Goal: Find specific page/section: Find specific page/section

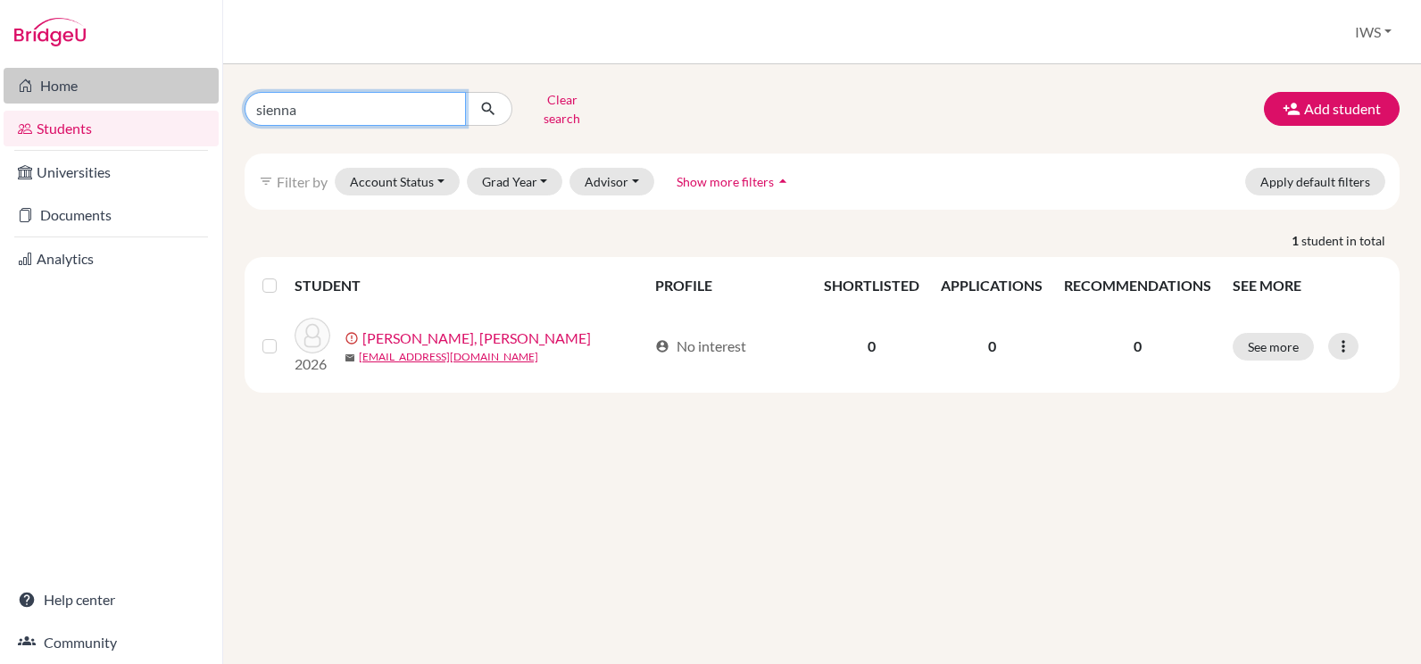
drag, startPoint x: 314, startPoint y: 102, endPoint x: 133, endPoint y: 86, distance: 182.0
click at [145, 93] on div "Home Students Universities Documents Analytics Help center Community Students o…" at bounding box center [710, 332] width 1421 height 664
type input "danya"
click button "submit" at bounding box center [488, 109] width 47 height 34
drag, startPoint x: 350, startPoint y: 104, endPoint x: 128, endPoint y: 96, distance: 222.4
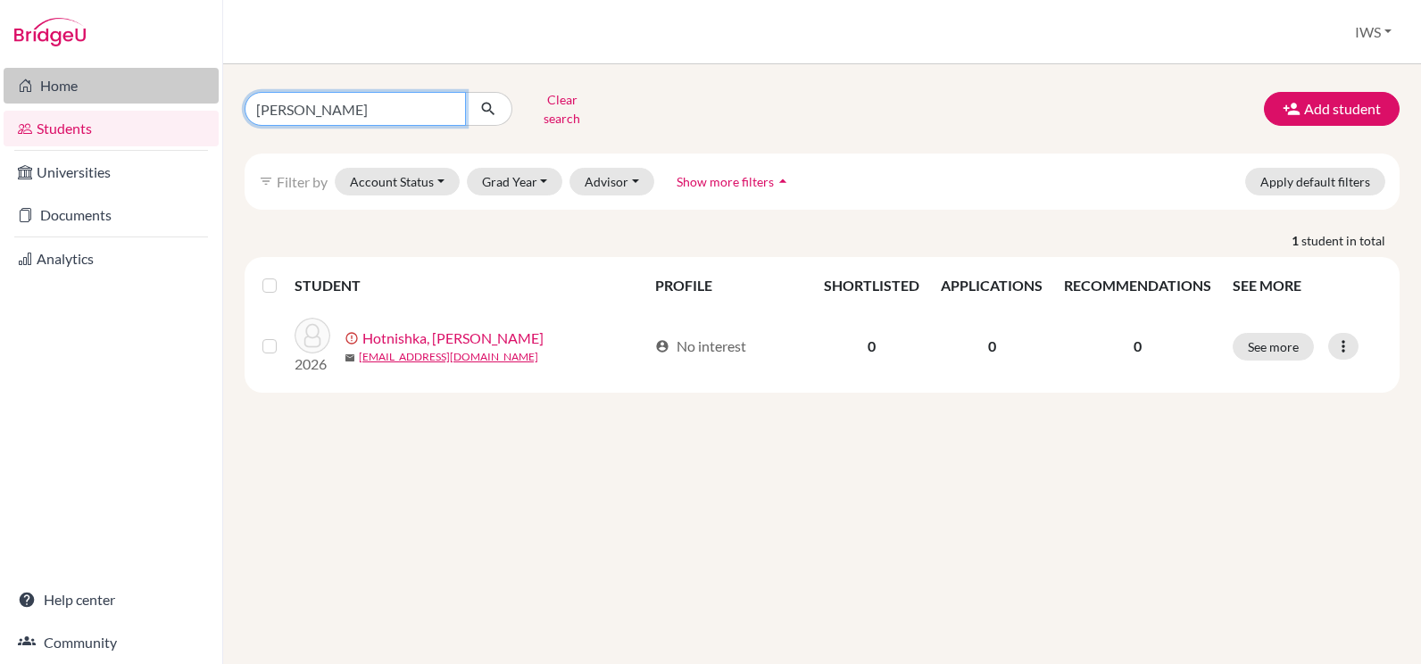
click at [128, 96] on div "Home Students Universities Documents Analytics Help center Community Students o…" at bounding box center [710, 332] width 1421 height 664
type input "nikol"
click button "submit" at bounding box center [488, 109] width 47 height 34
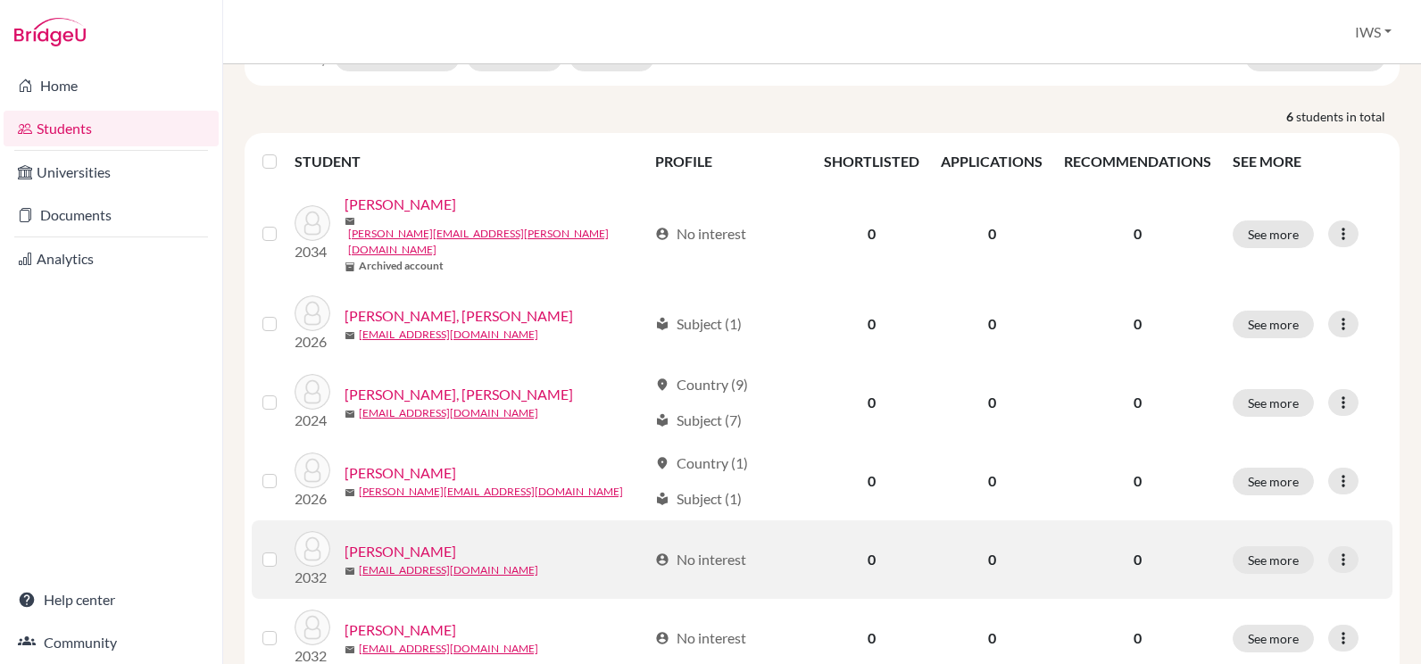
scroll to position [152, 0]
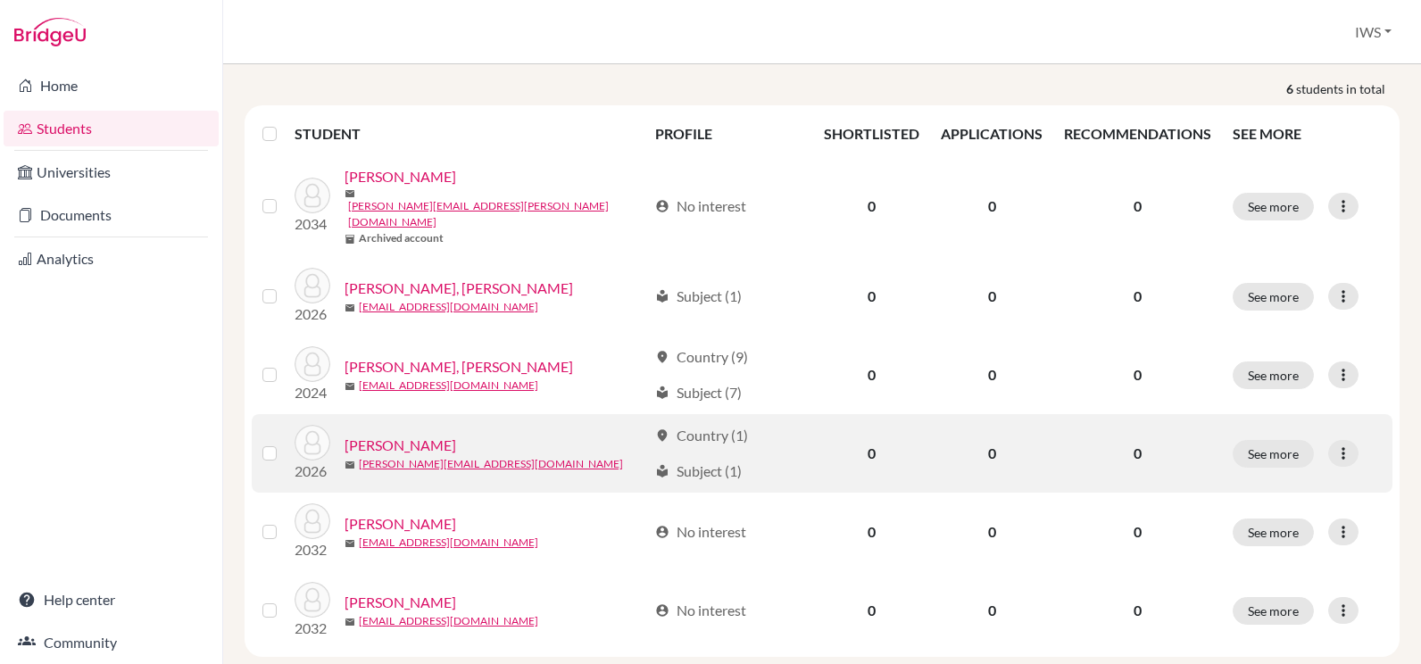
click at [405, 435] on link "Mikheeva, Nikol" at bounding box center [401, 445] width 112 height 21
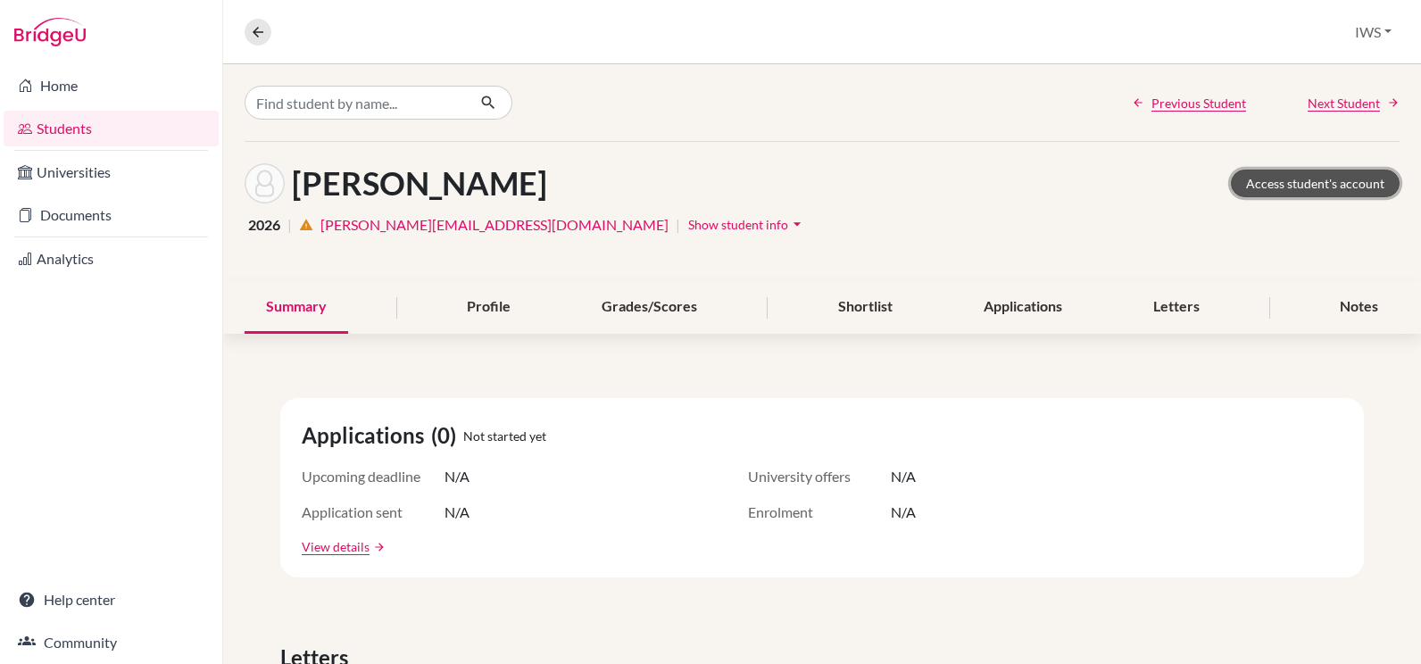
click at [1339, 183] on link "Access student's account" at bounding box center [1315, 184] width 169 height 28
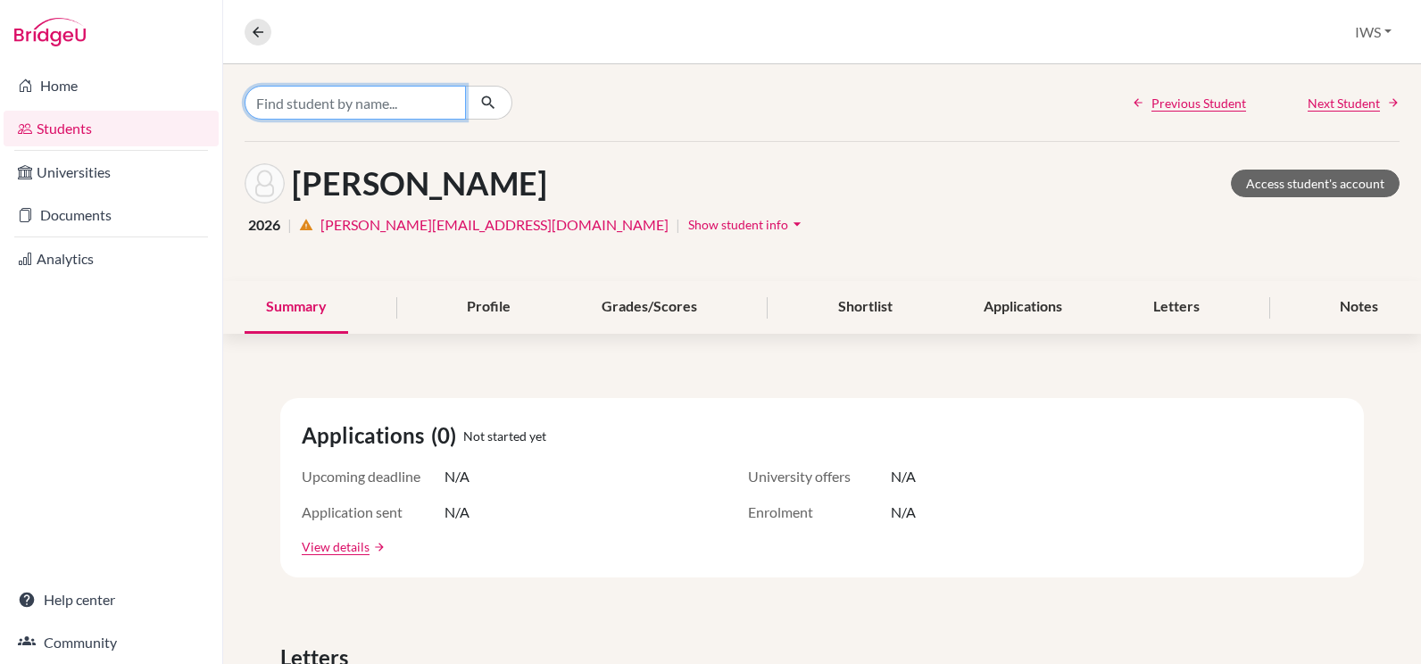
click at [328, 101] on input "Find student by name..." at bounding box center [355, 103] width 221 height 34
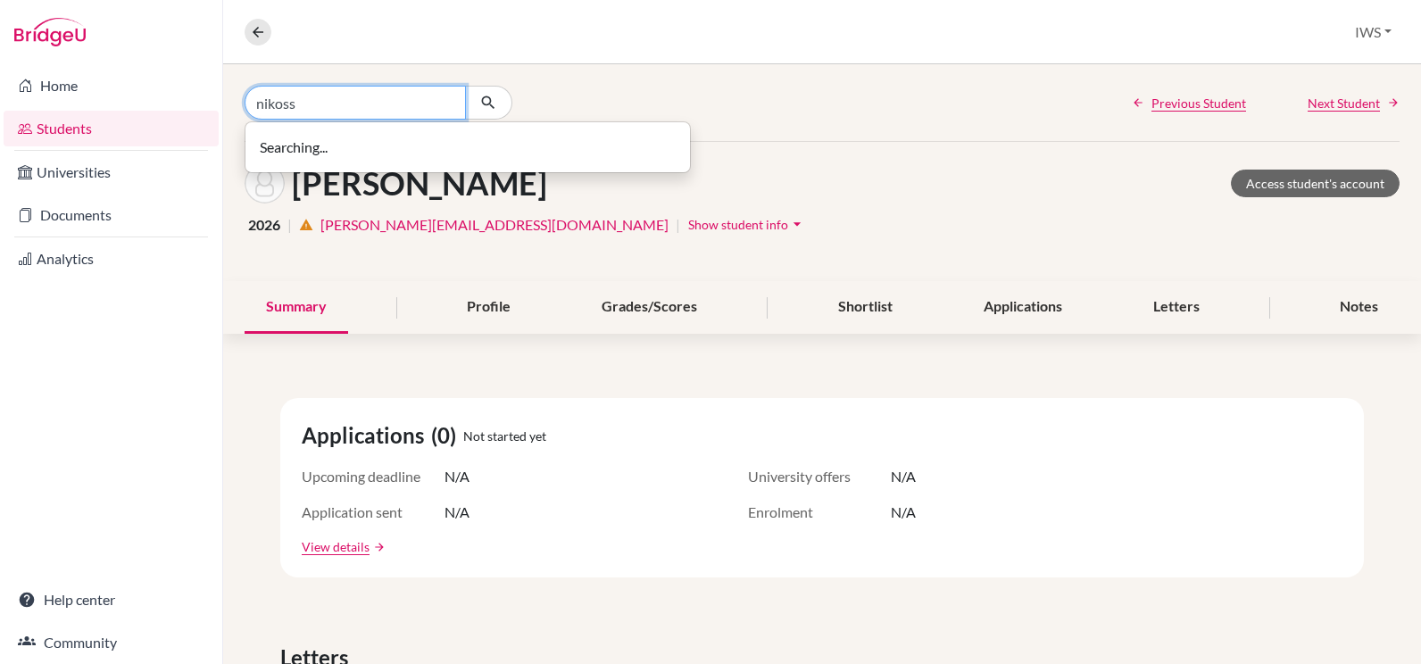
type input "nikoss"
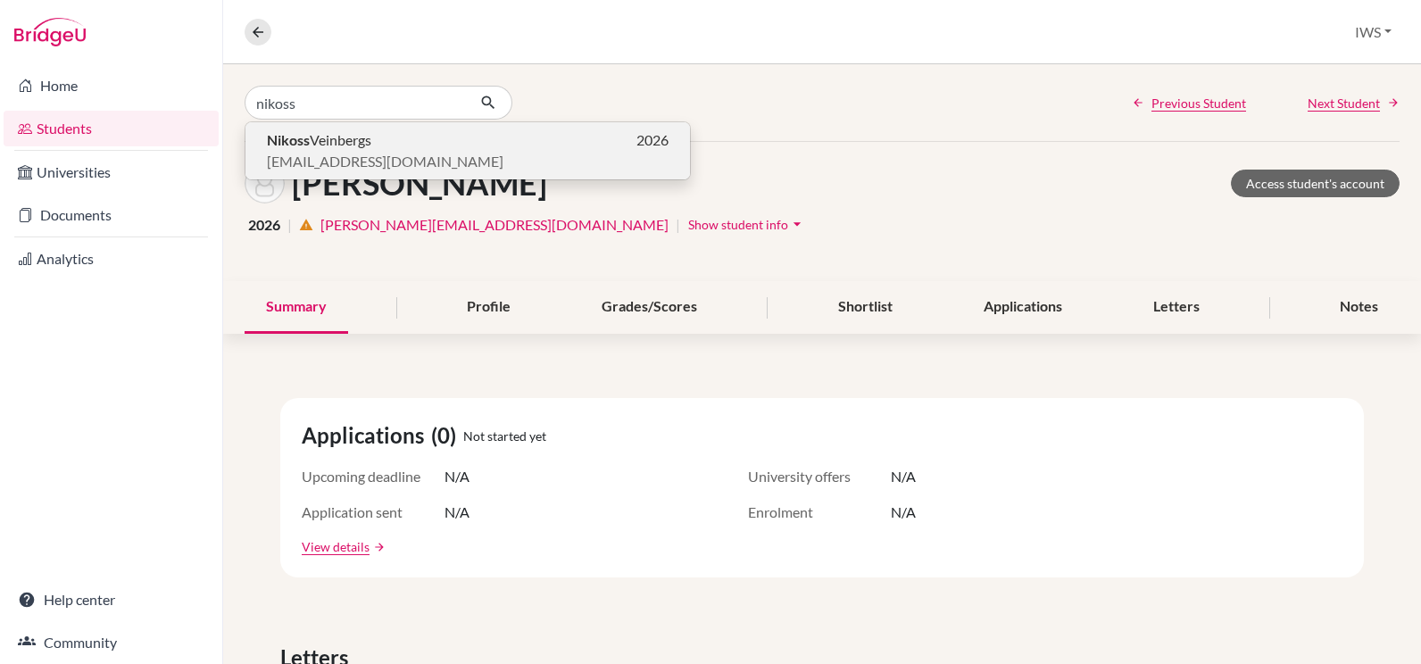
click at [366, 147] on span "Nikoss Veinbergs" at bounding box center [319, 139] width 104 height 21
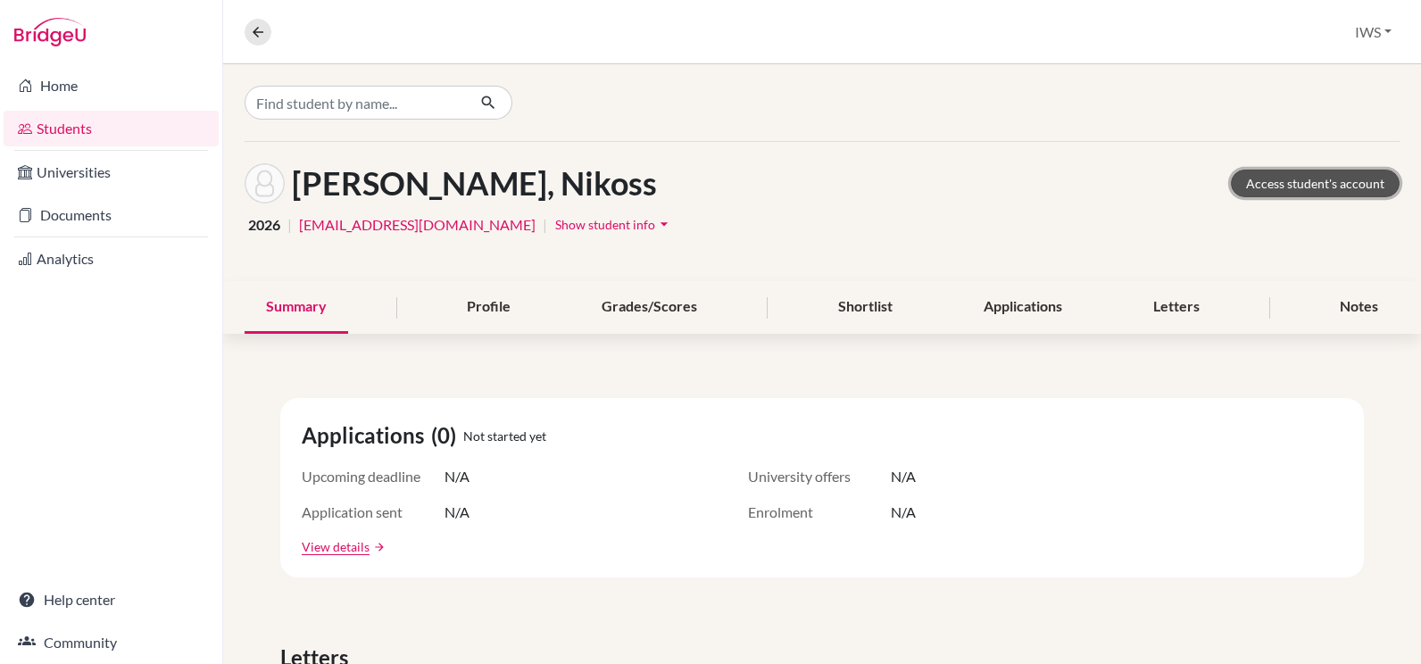
click at [1273, 178] on link "Access student's account" at bounding box center [1315, 184] width 169 height 28
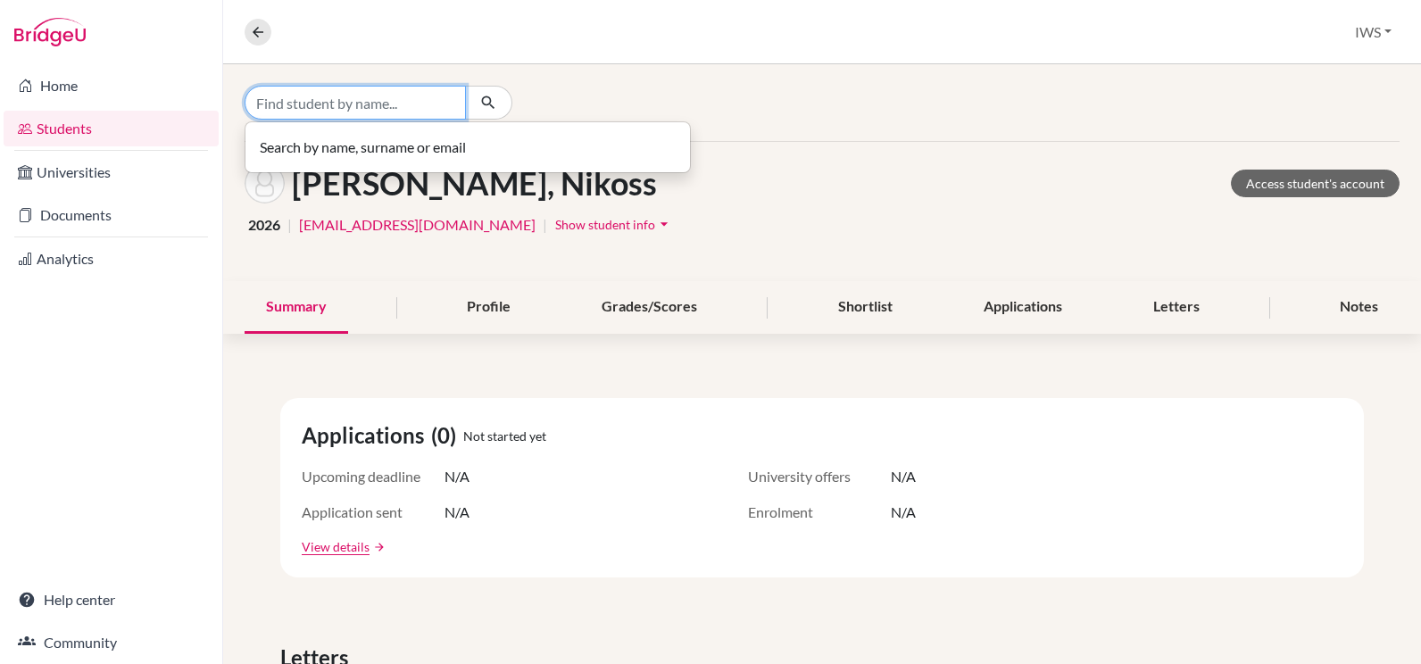
click at [325, 100] on input "Find student by name..." at bounding box center [355, 103] width 221 height 34
type input "stefan"
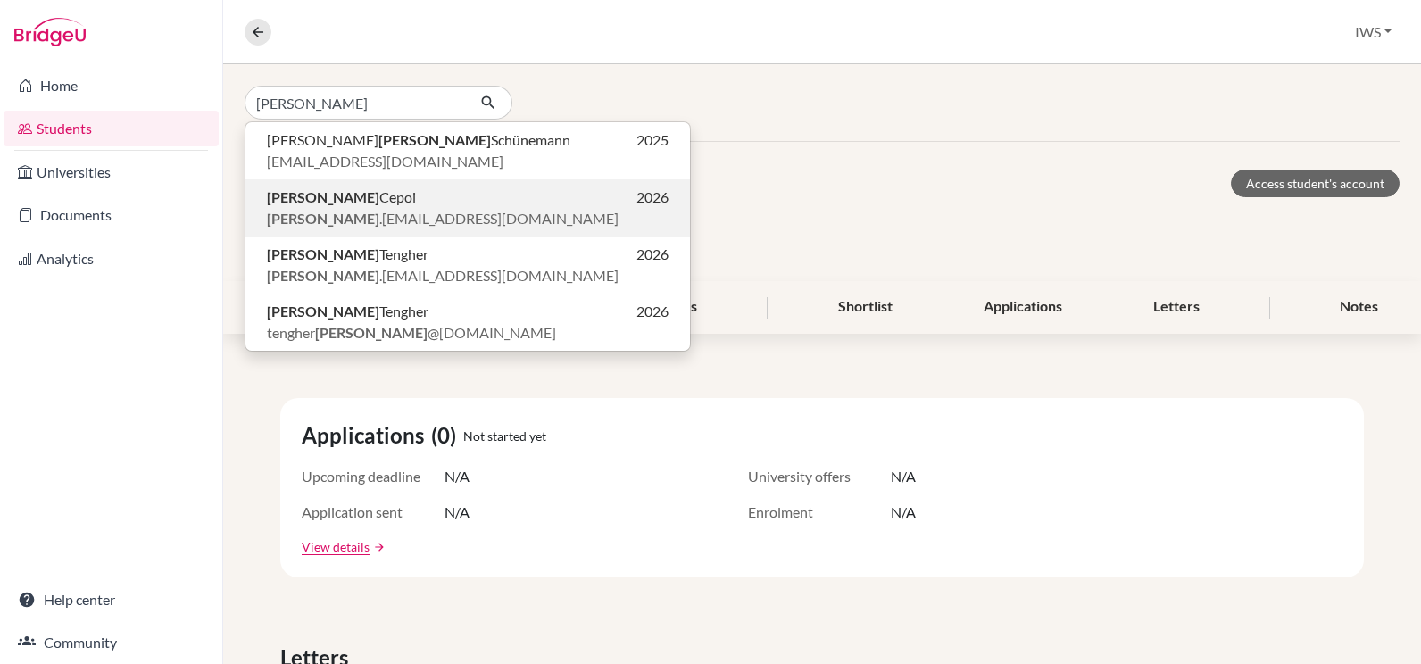
click at [357, 206] on p "Stefan Cepoi 2026" at bounding box center [468, 197] width 402 height 21
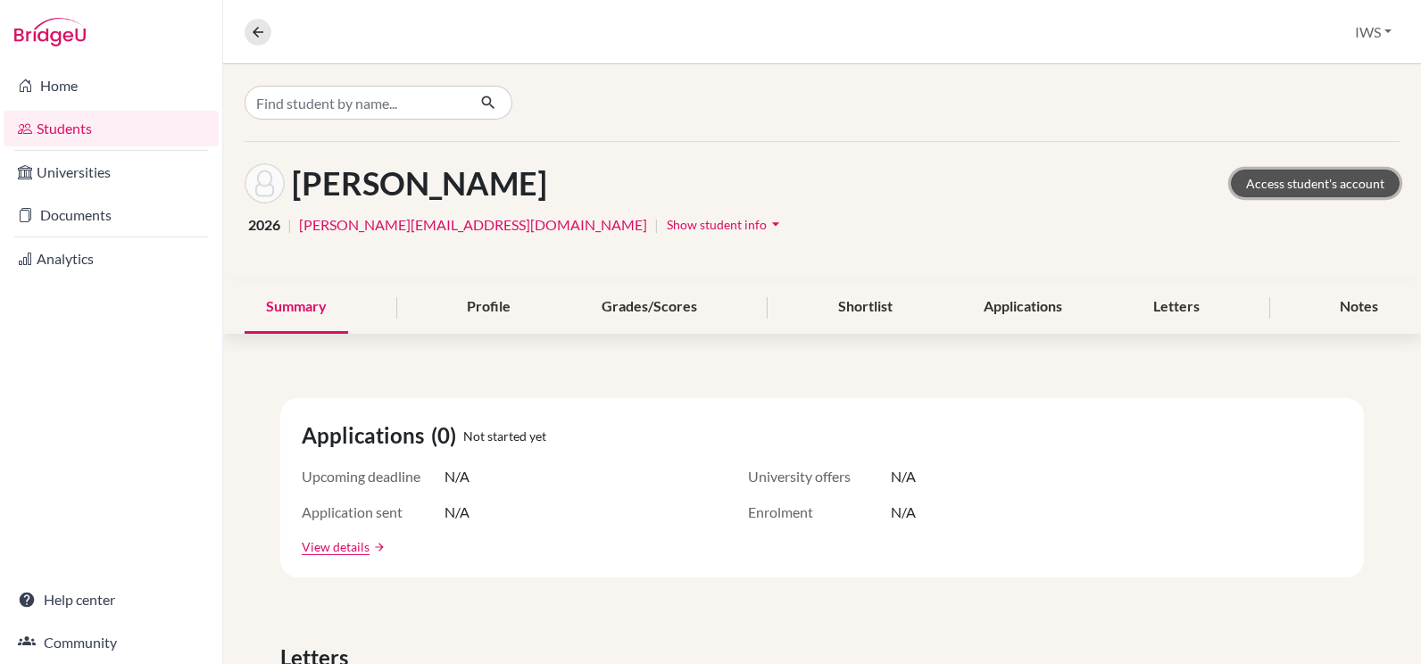
click at [1313, 193] on link "Access student's account" at bounding box center [1315, 184] width 169 height 28
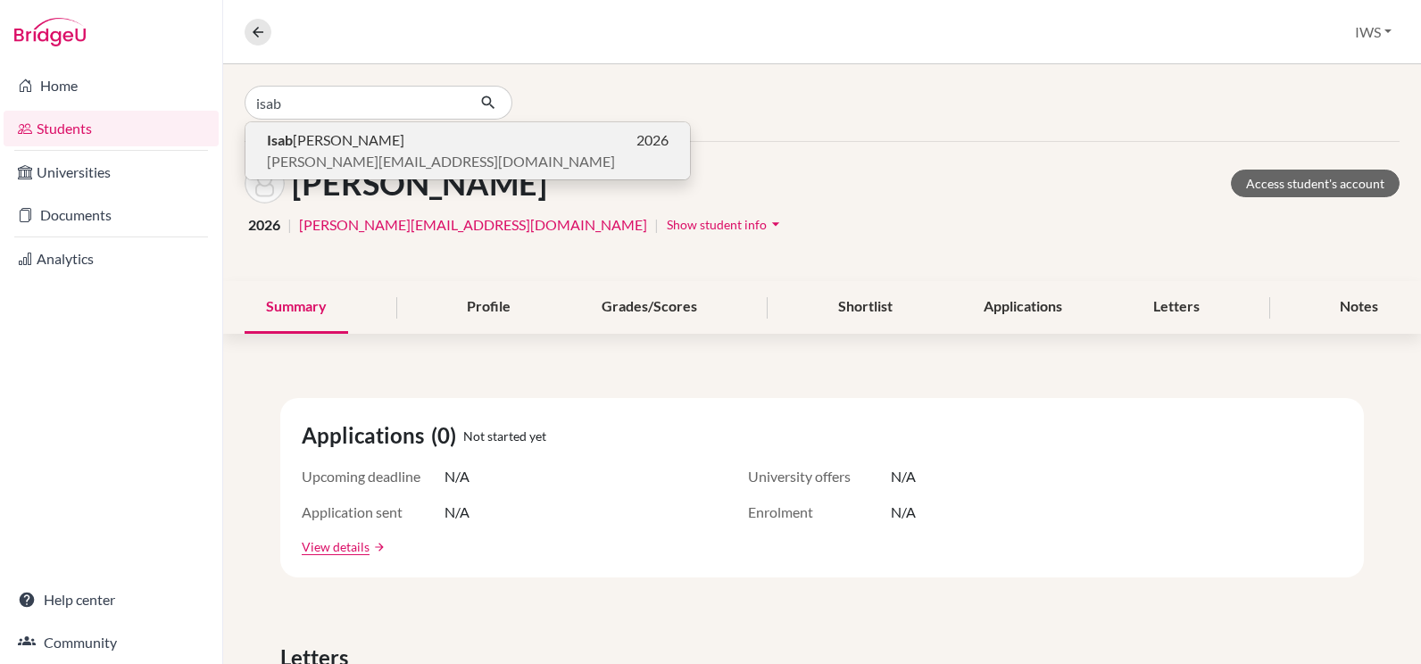
type input "isab"
click at [350, 153] on span "dominic.slattery84@gmail.com" at bounding box center [441, 161] width 348 height 21
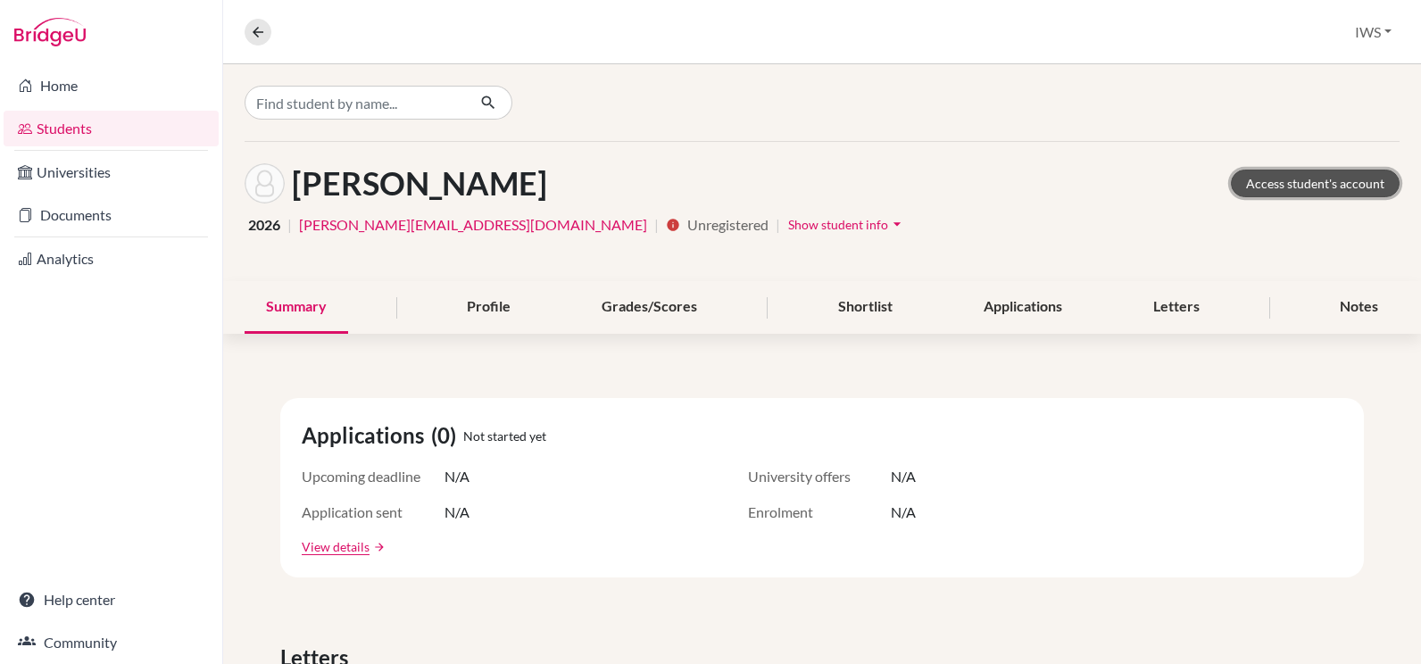
click at [1280, 188] on link "Access student's account" at bounding box center [1315, 184] width 169 height 28
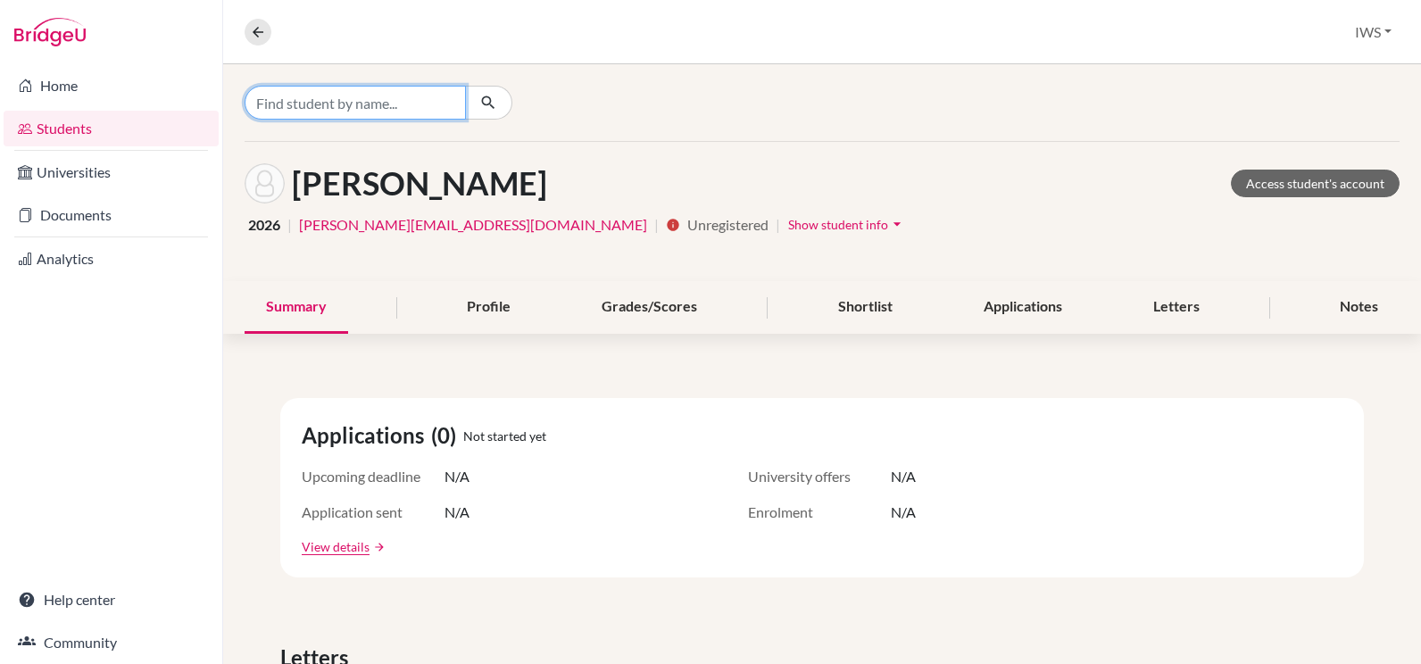
click at [389, 105] on input "Find student by name..." at bounding box center [355, 103] width 221 height 34
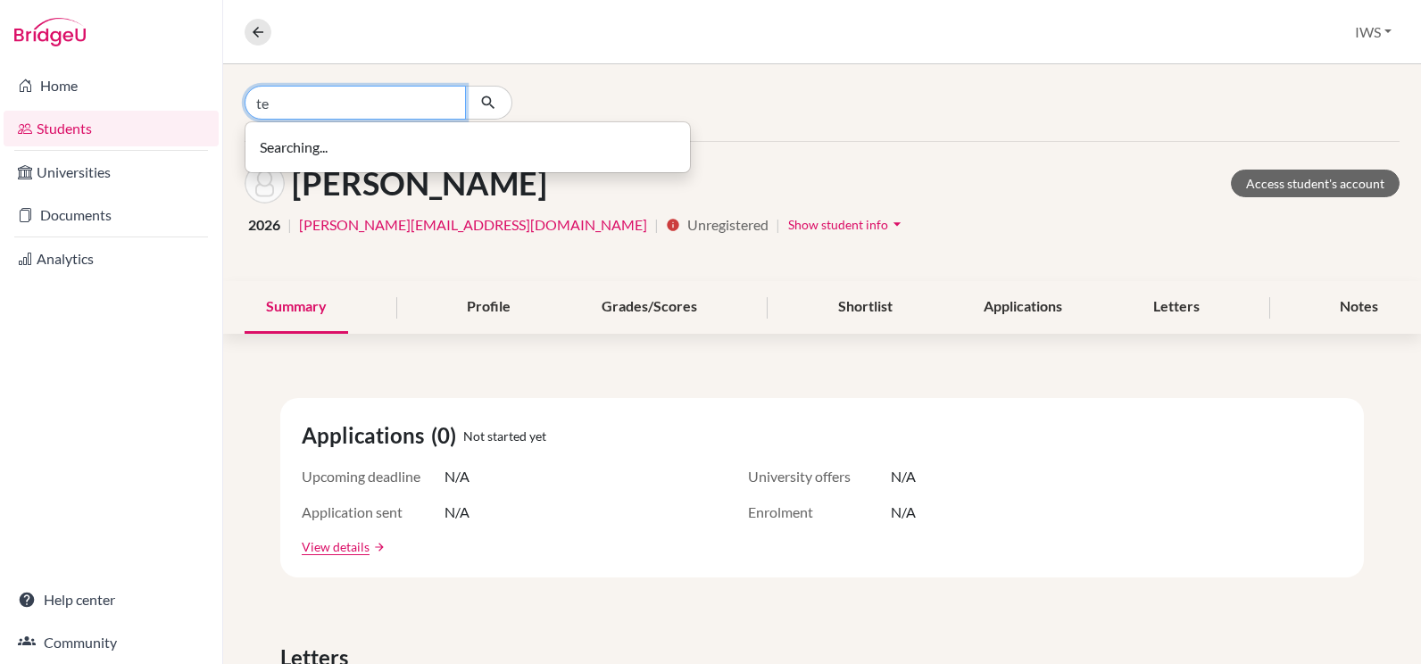
type input "t"
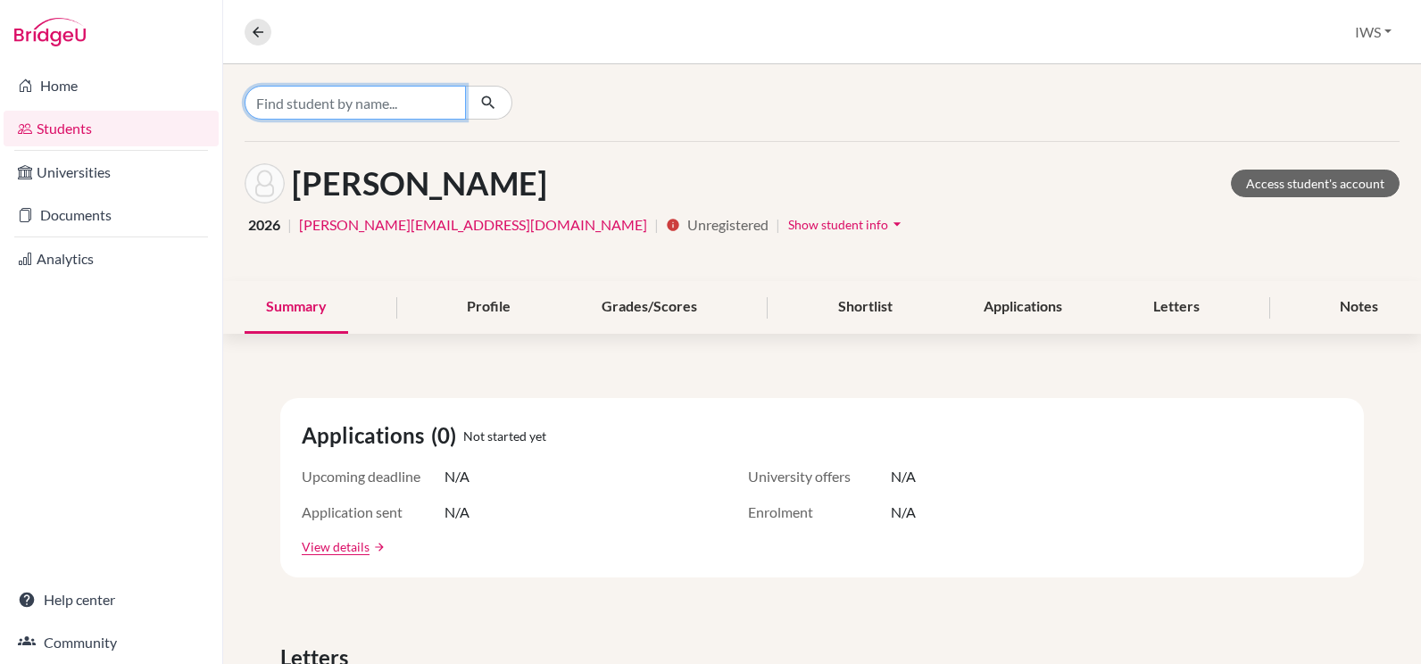
click at [378, 103] on input "Find student by name..." at bounding box center [355, 103] width 221 height 34
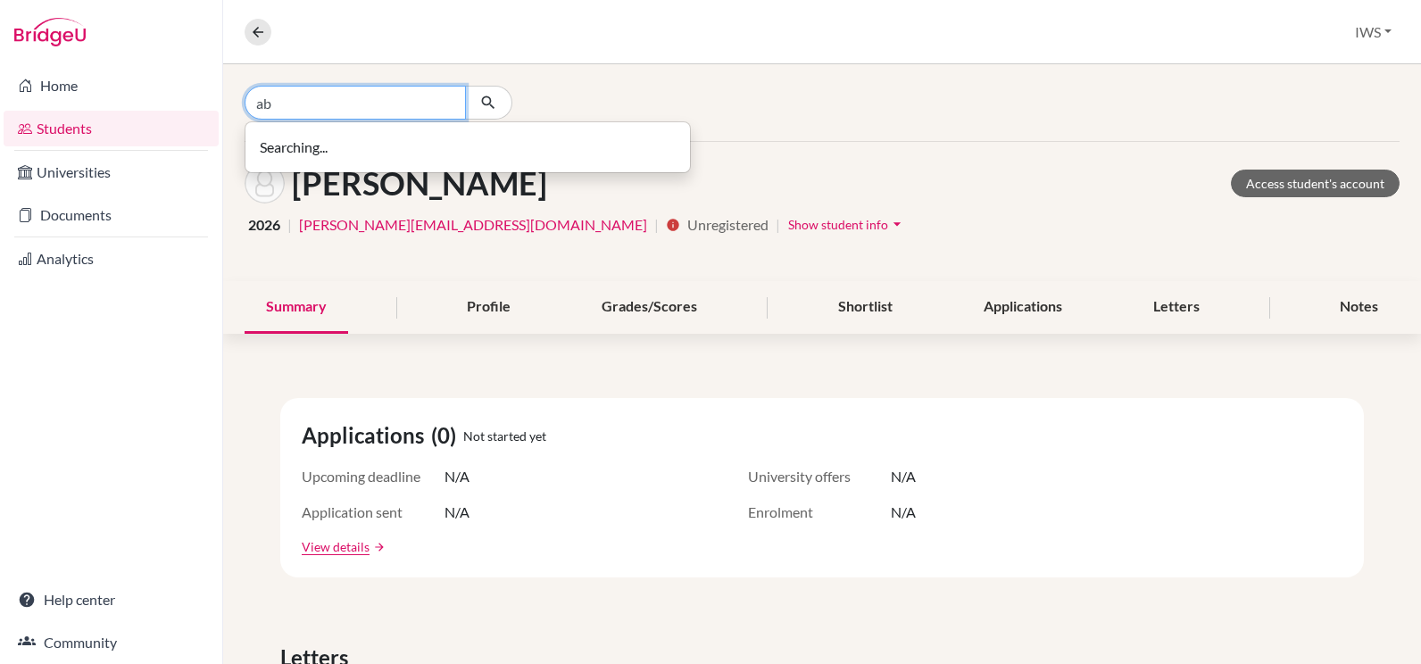
type input "a"
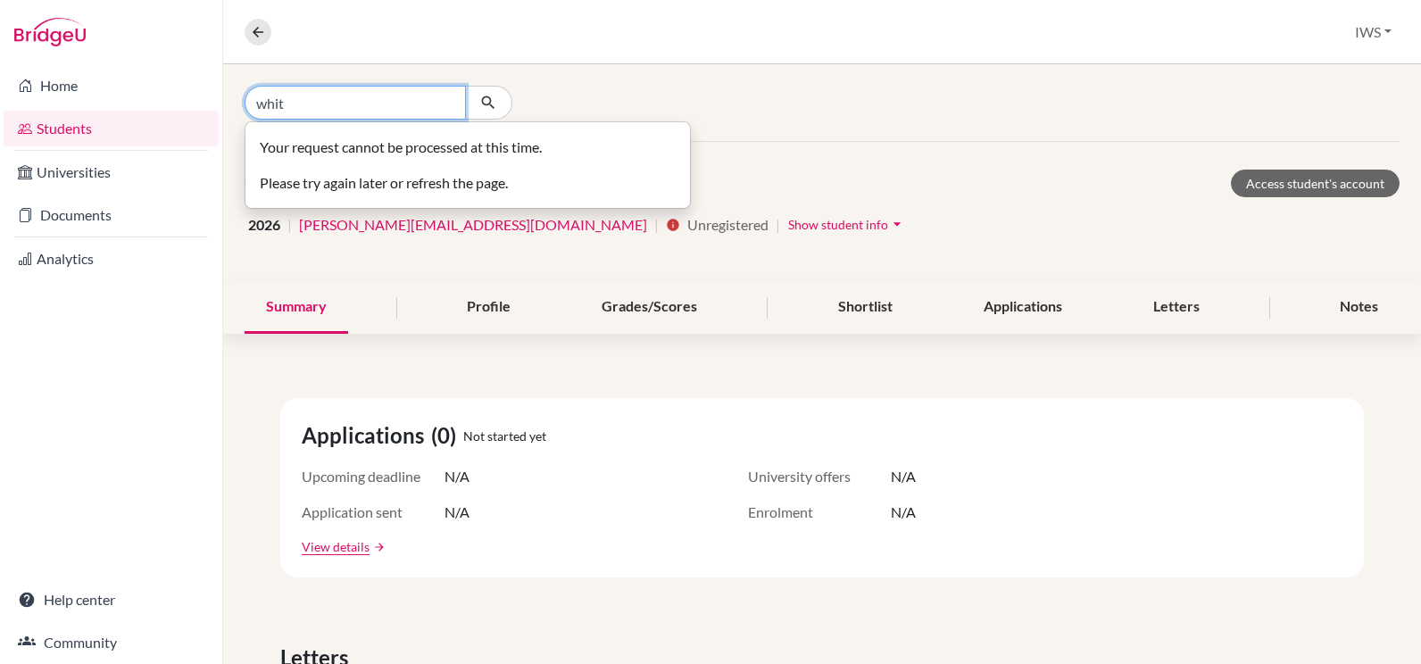
type input "whit"
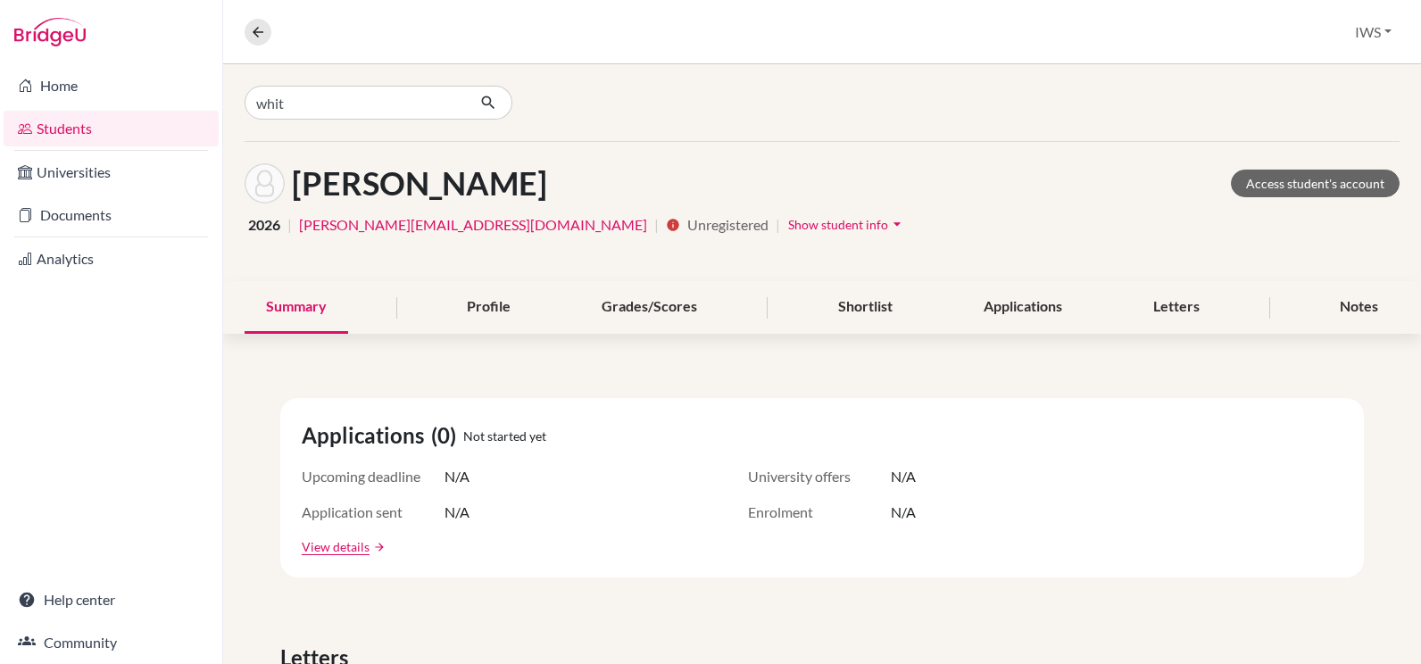
click at [96, 123] on link "Students" at bounding box center [111, 129] width 215 height 36
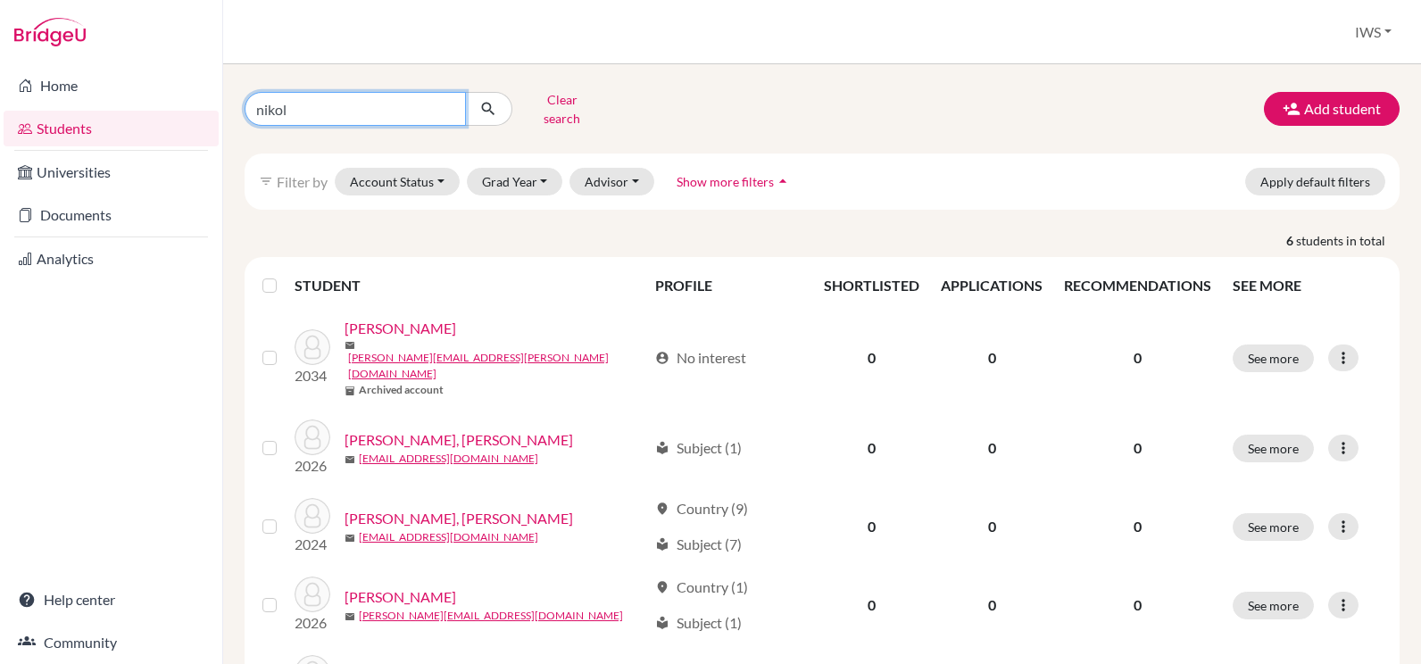
click at [327, 103] on input "nikol" at bounding box center [355, 109] width 221 height 34
drag, startPoint x: 345, startPoint y: 102, endPoint x: 179, endPoint y: 106, distance: 165.2
click at [179, 106] on div "Home Students Universities Documents Analytics Help center Community Students o…" at bounding box center [710, 332] width 1421 height 664
type input "abbie"
click button "submit" at bounding box center [488, 109] width 47 height 34
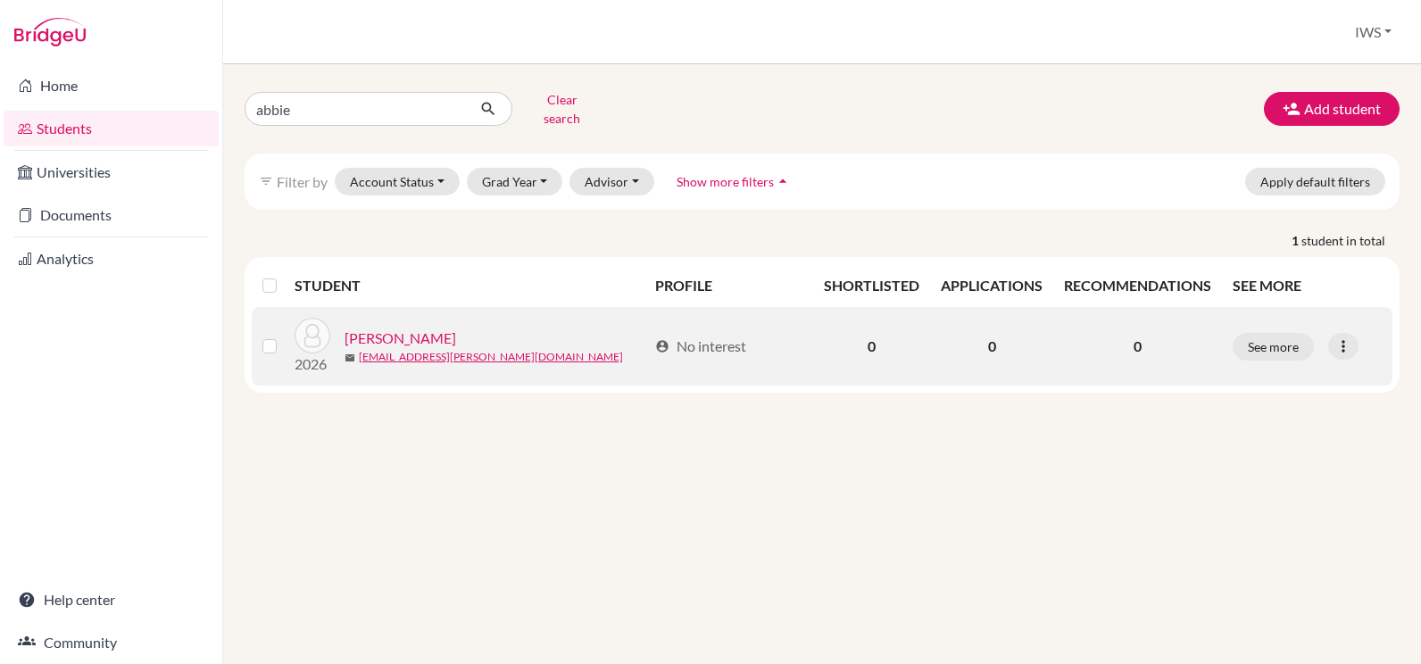
click at [407, 328] on link "Whitlock , Abbie" at bounding box center [401, 338] width 112 height 21
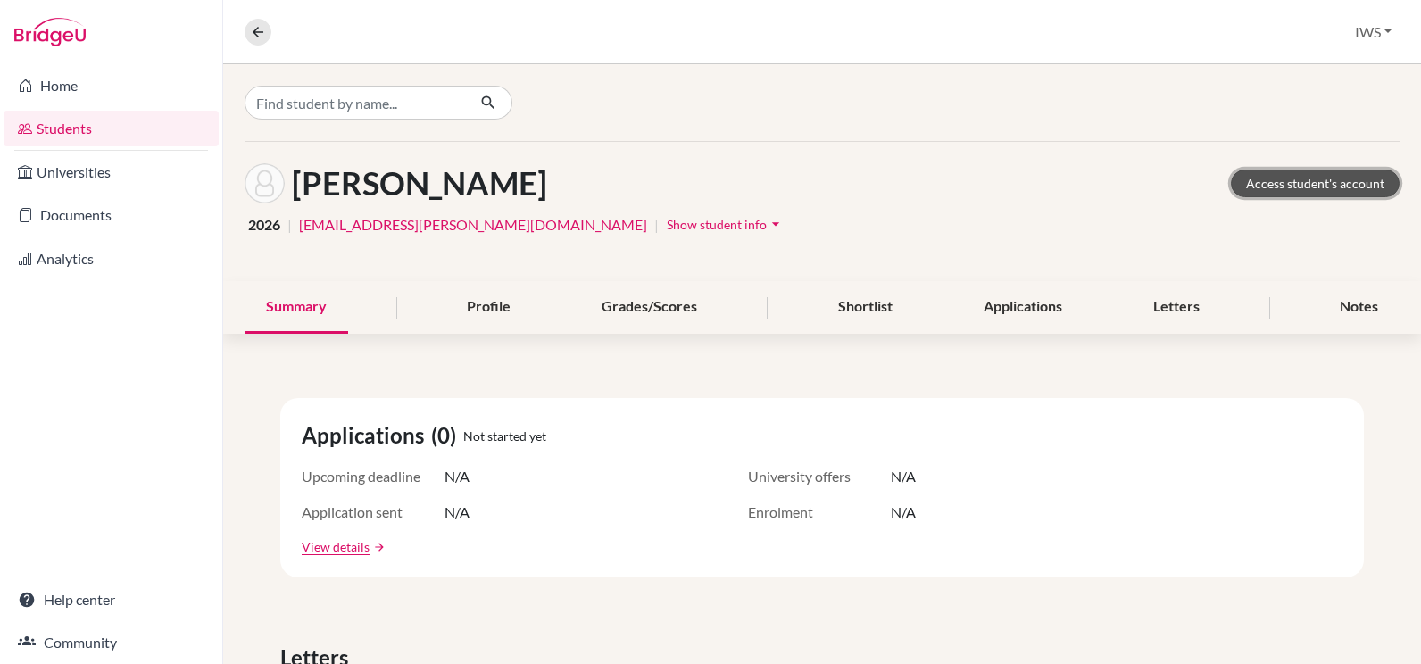
click at [1251, 189] on link "Access student's account" at bounding box center [1315, 184] width 169 height 28
